Goal: Task Accomplishment & Management: Manage account settings

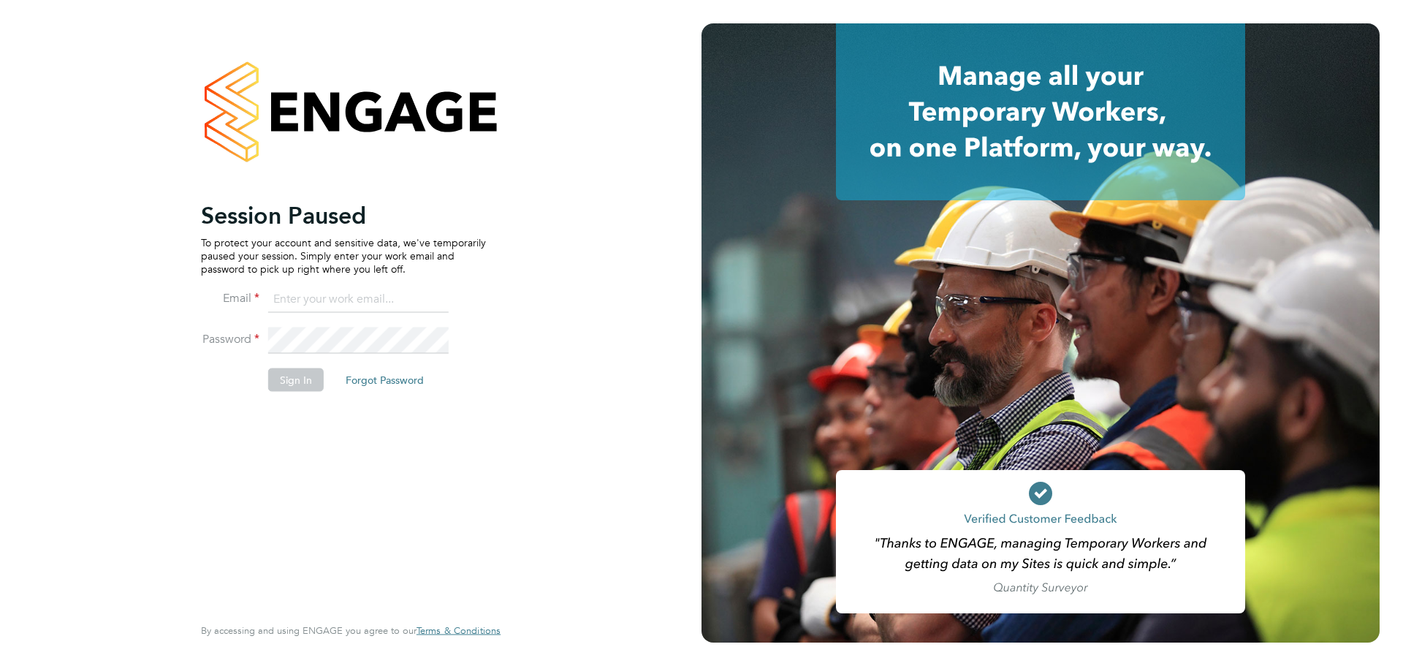
click at [102, 200] on div "Session Paused To protect your account and sensitive data, we've temporarily pa…" at bounding box center [350, 333] width 701 height 666
type input "jcgeut@gmail.com"
click at [292, 387] on button "Sign In" at bounding box center [296, 379] width 56 height 23
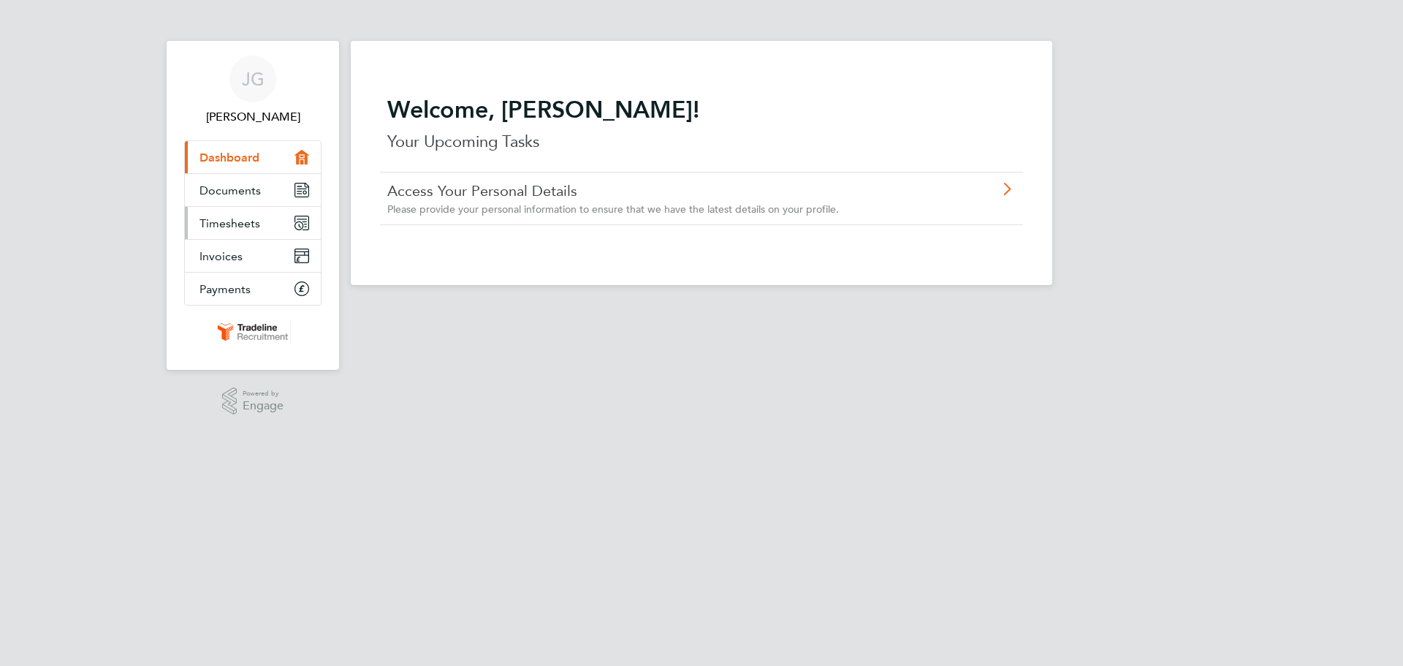
click at [230, 233] on link "Timesheets" at bounding box center [253, 223] width 136 height 32
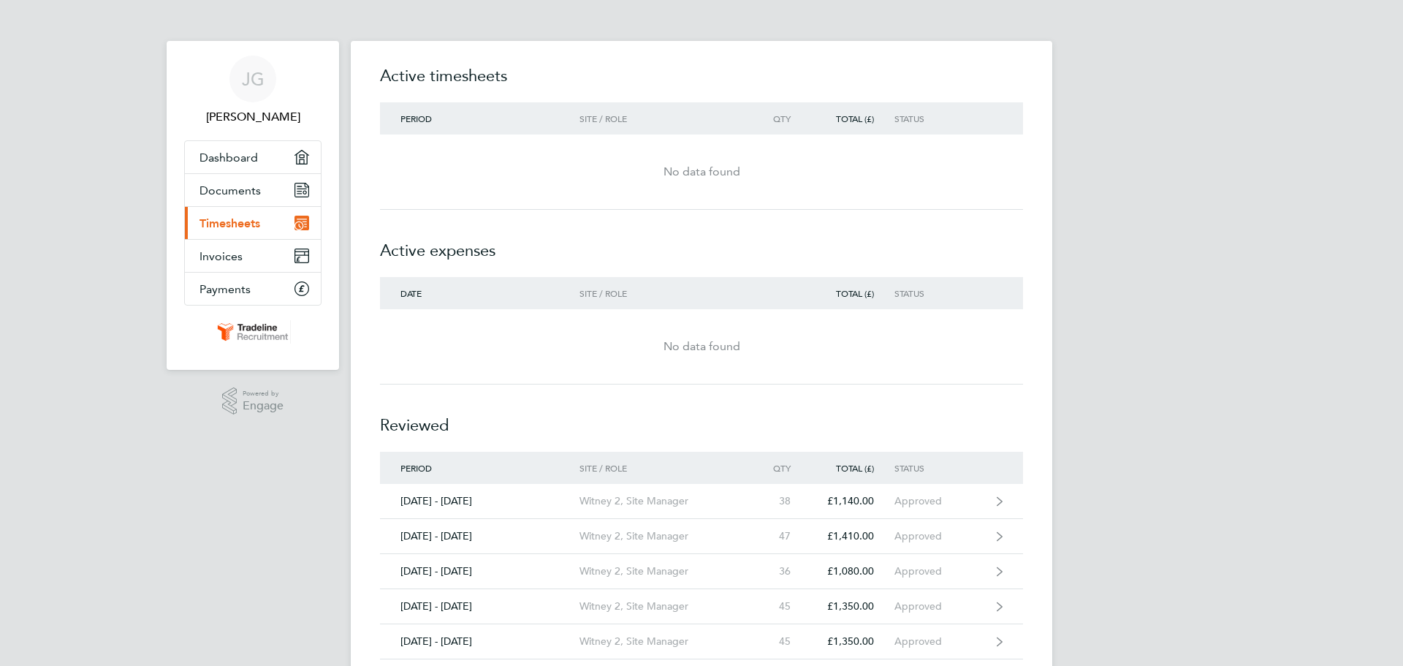
click at [103, 174] on div "JG Jeroen Geut Applications: Dashboard Documents Current page: Timesheets Invoi…" at bounding box center [701, 513] width 1403 height 1027
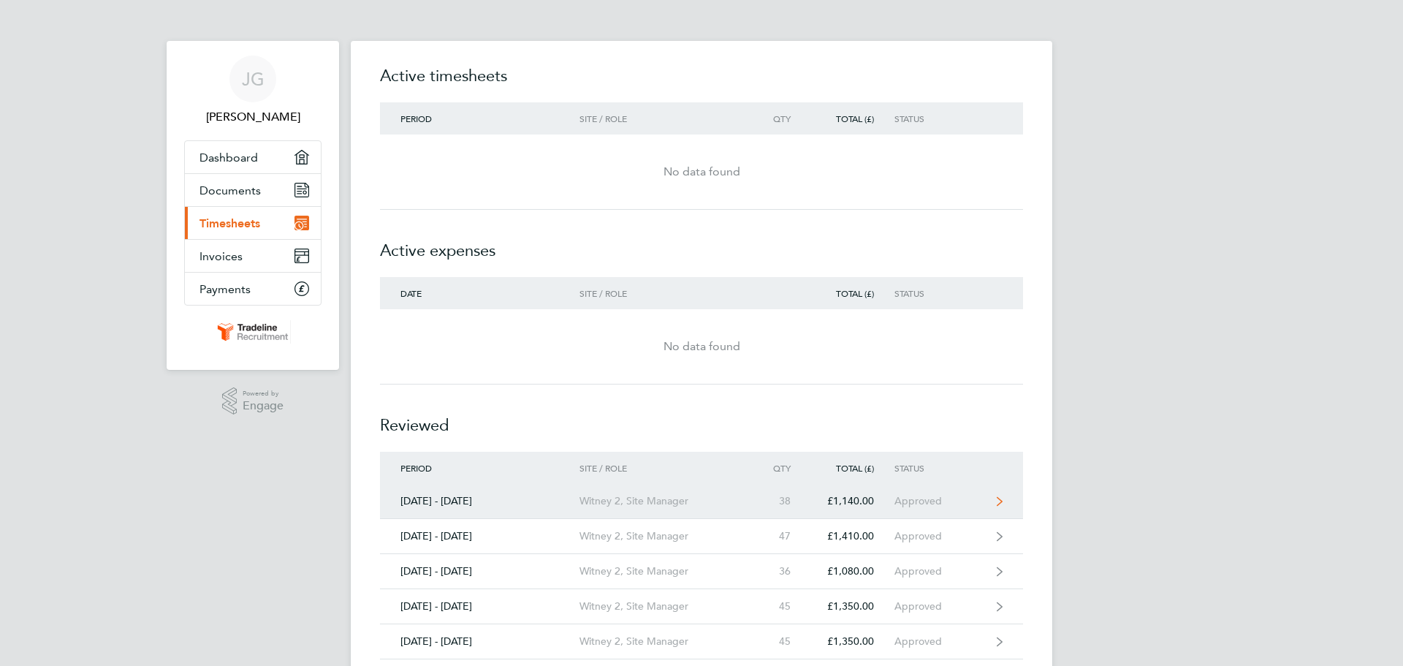
click at [536, 511] on link "[DATE] - [DATE] Witney 2, Site Manager 38 £1,140.00 Approved" at bounding box center [701, 501] width 643 height 35
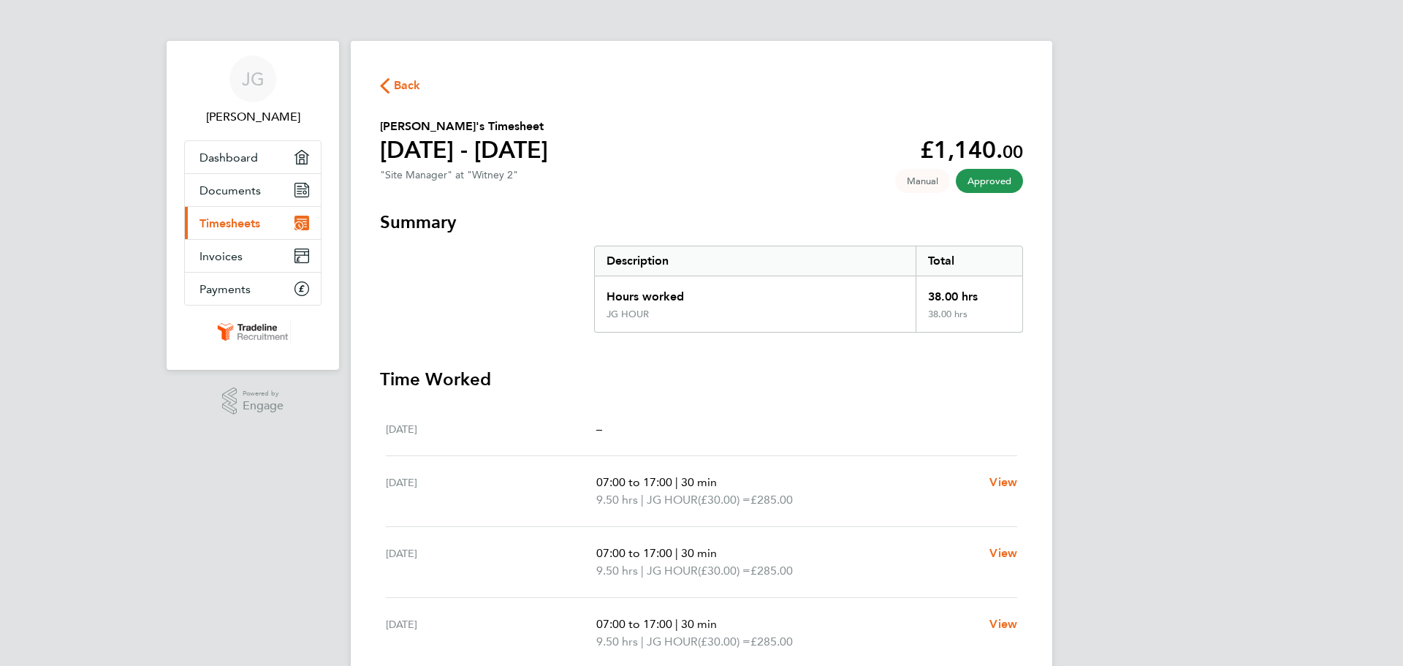
click at [120, 212] on div "JG Jeroen Geut Applications: Dashboard Documents Current page: Timesheets Invoi…" at bounding box center [701, 399] width 1403 height 798
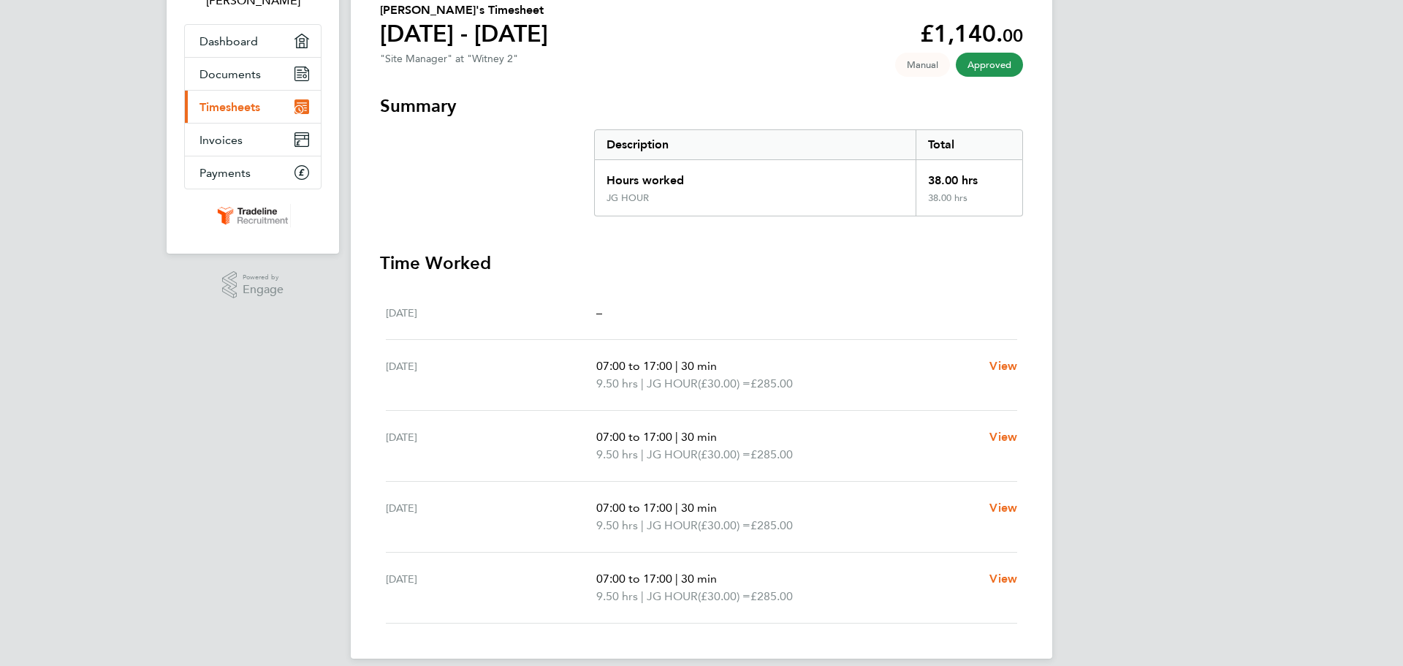
scroll to position [132, 0]
